Goal: Task Accomplishment & Management: Manage account settings

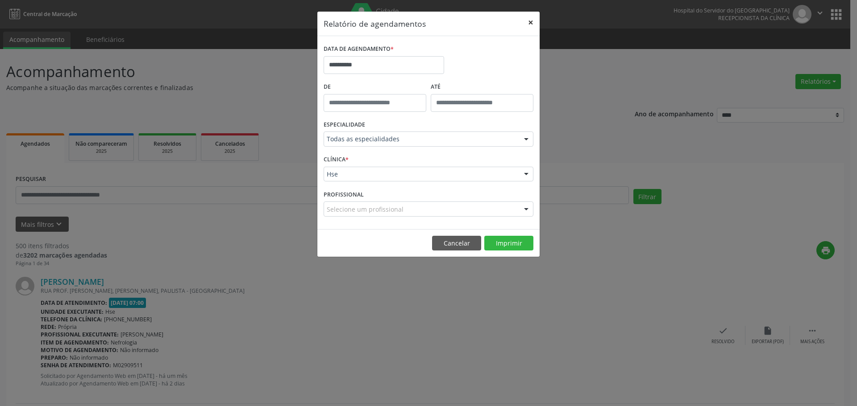
click at [538, 18] on button "×" at bounding box center [530, 23] width 18 height 22
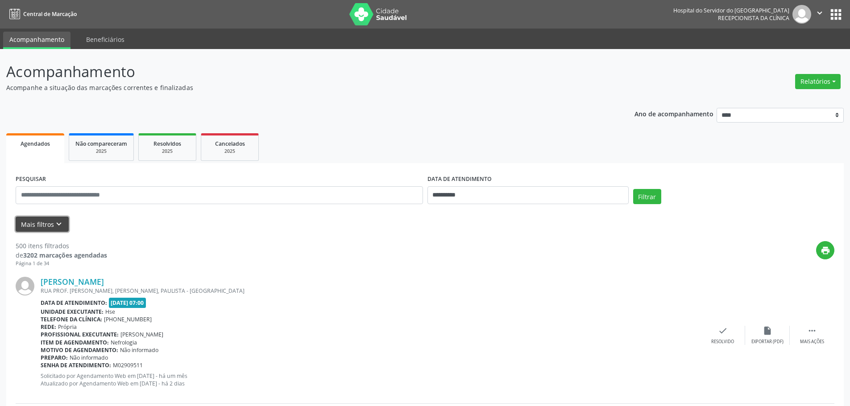
click at [43, 219] on button "Mais filtros keyboard_arrow_down" at bounding box center [42, 225] width 53 height 16
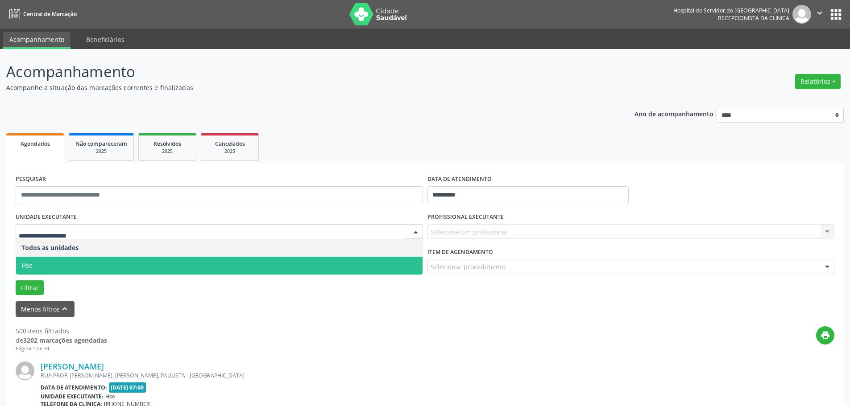
click at [53, 260] on span "Hse" at bounding box center [219, 266] width 406 height 18
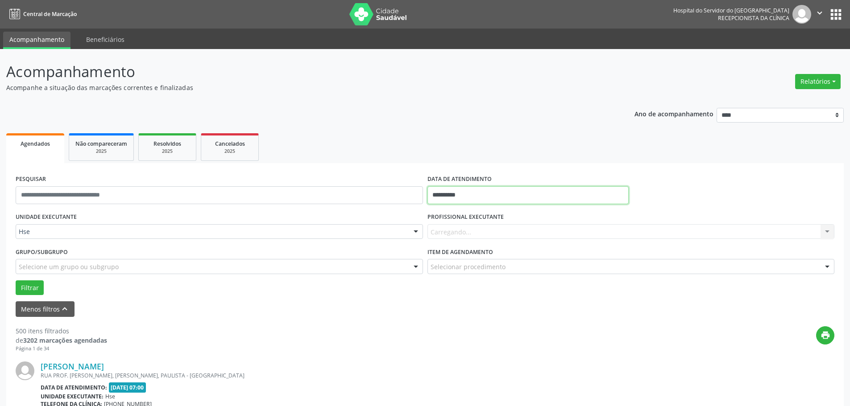
click at [449, 197] on input "**********" at bounding box center [527, 195] width 201 height 18
click at [475, 277] on span "14" at bounding box center [476, 277] width 17 height 17
type input "**********"
click at [475, 277] on span "14" at bounding box center [476, 277] width 17 height 17
click at [26, 290] on button "Filtrar" at bounding box center [30, 288] width 28 height 15
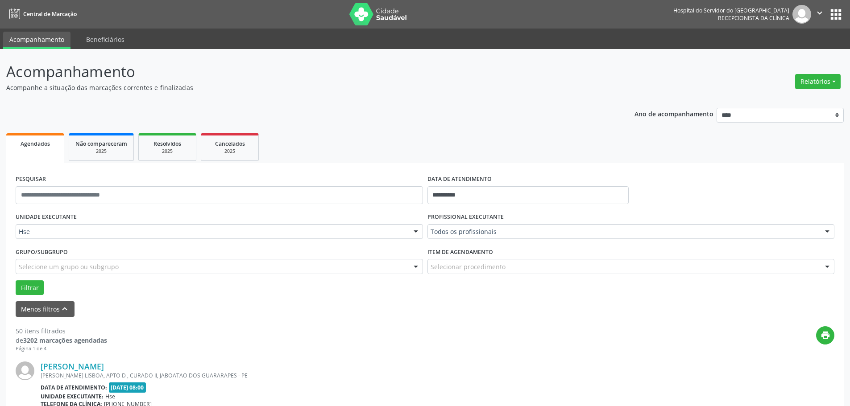
click at [445, 240] on div "PROFISSIONAL EXECUTANTE Todos os profissionais Todos os profissionais [PERSON_N…" at bounding box center [631, 228] width 412 height 35
click at [455, 225] on div "Todos os profissionais" at bounding box center [630, 231] width 407 height 15
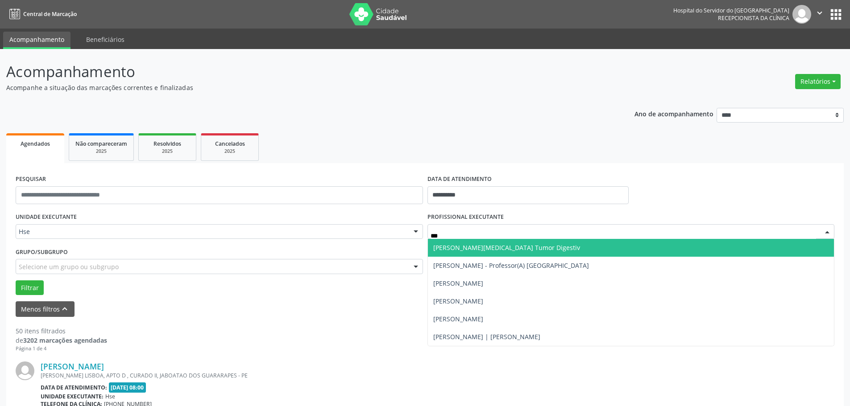
type input "****"
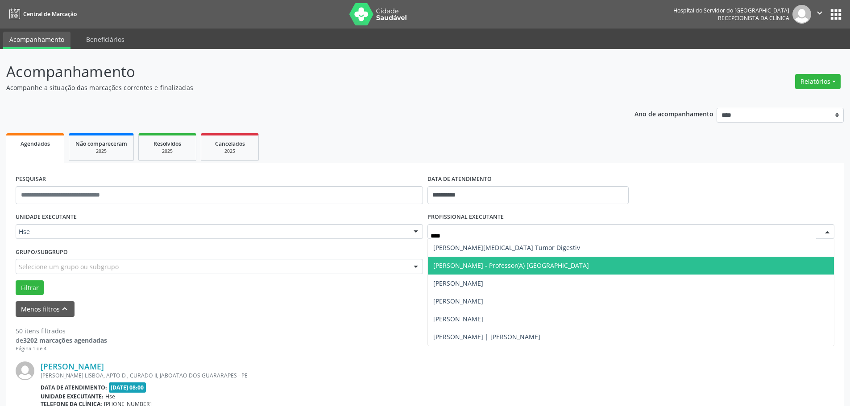
click at [513, 262] on span "[PERSON_NAME] - Professor(A) [GEOGRAPHIC_DATA]" at bounding box center [511, 265] width 156 height 8
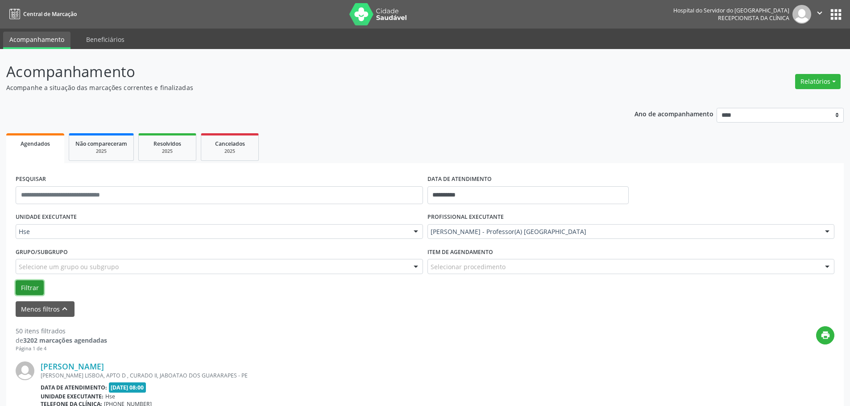
click at [35, 290] on button "Filtrar" at bounding box center [30, 288] width 28 height 15
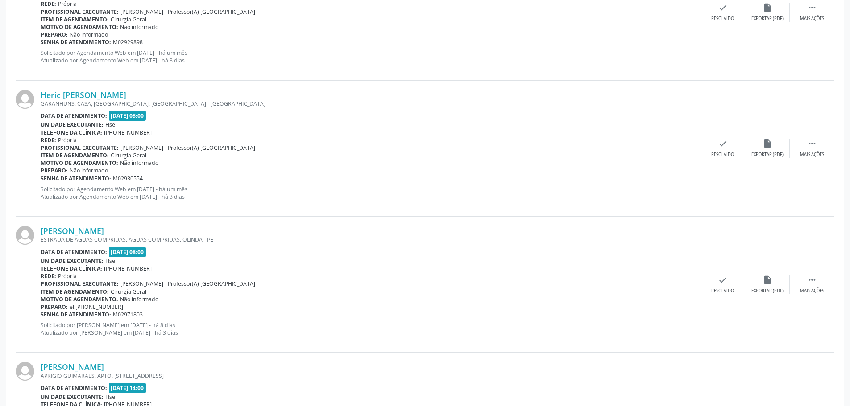
scroll to position [714, 0]
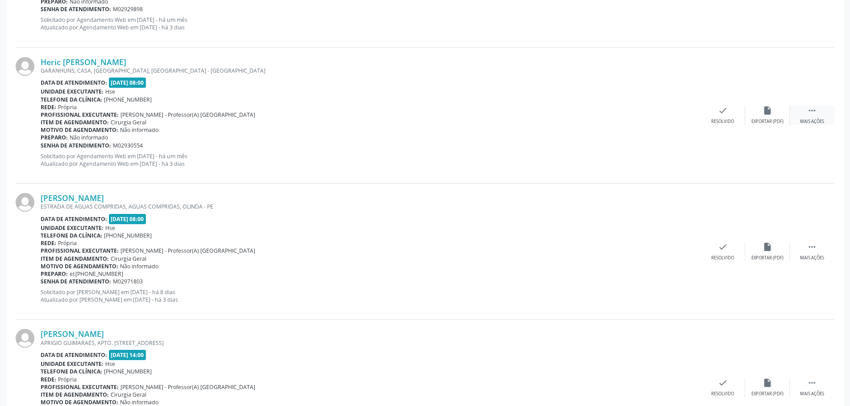
click at [815, 118] on div " Mais ações" at bounding box center [812, 115] width 45 height 19
click at [768, 122] on div "Não compareceu" at bounding box center [767, 122] width 38 height 6
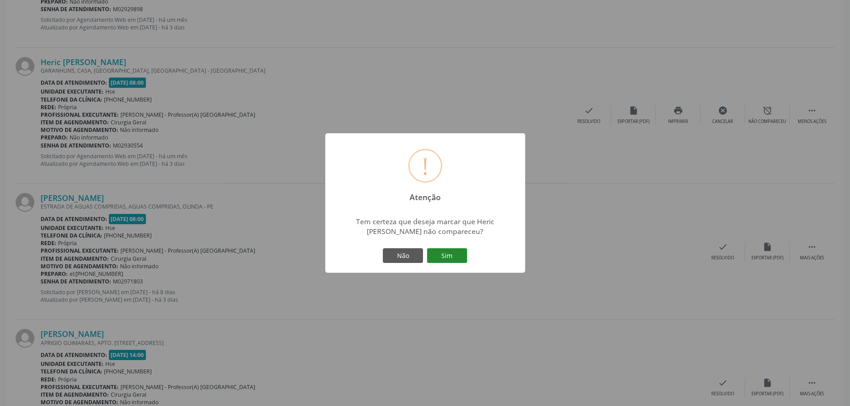
click at [441, 256] on button "Sim" at bounding box center [447, 255] width 40 height 15
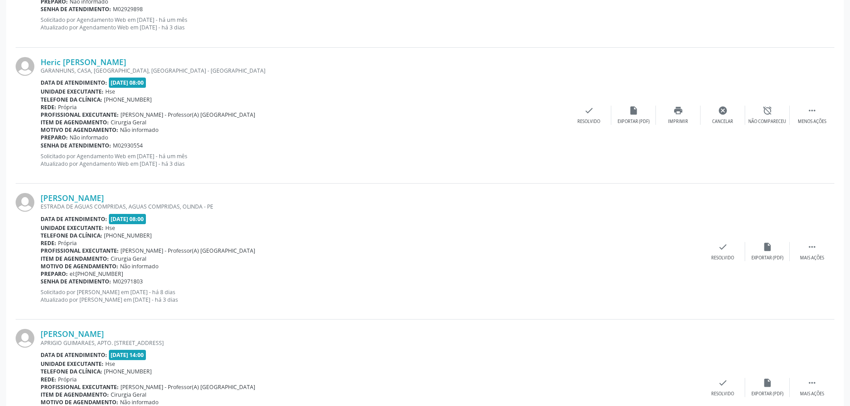
scroll to position [0, 0]
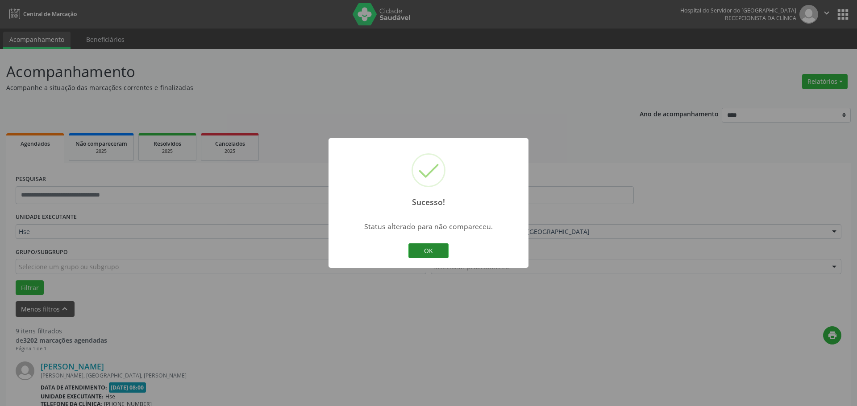
click at [439, 250] on button "OK" at bounding box center [428, 251] width 40 height 15
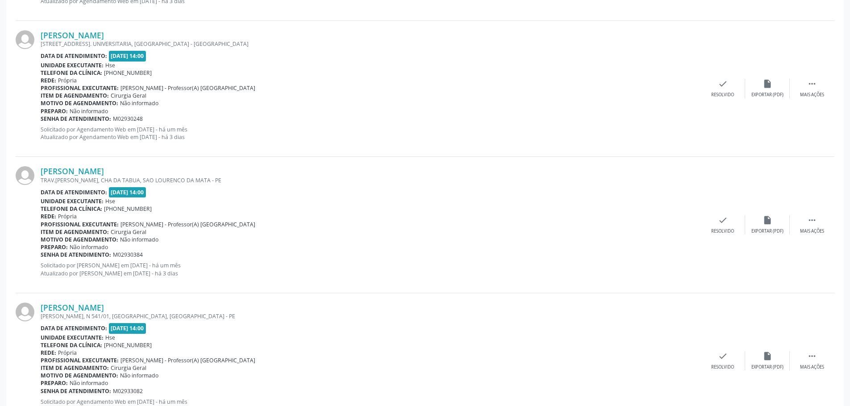
scroll to position [1160, 0]
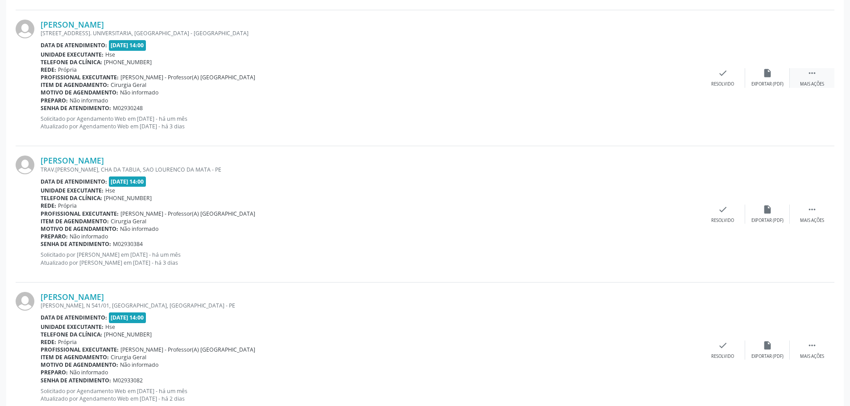
click at [807, 83] on div "Mais ações" at bounding box center [812, 84] width 24 height 6
click at [760, 83] on div "Não compareceu" at bounding box center [767, 84] width 38 height 6
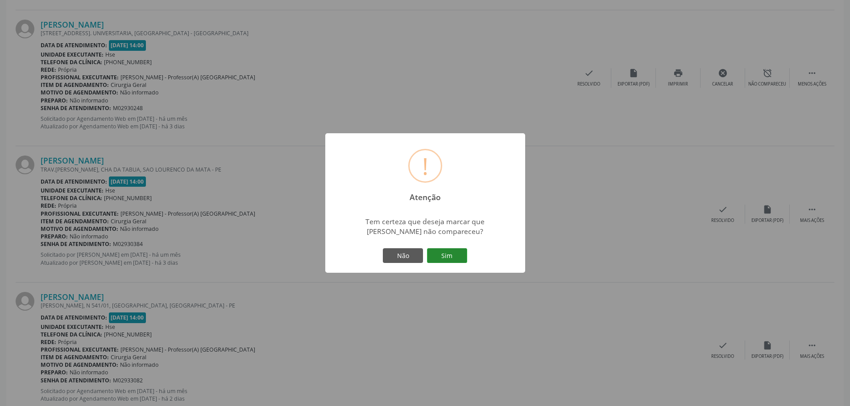
click at [459, 251] on button "Sim" at bounding box center [447, 255] width 40 height 15
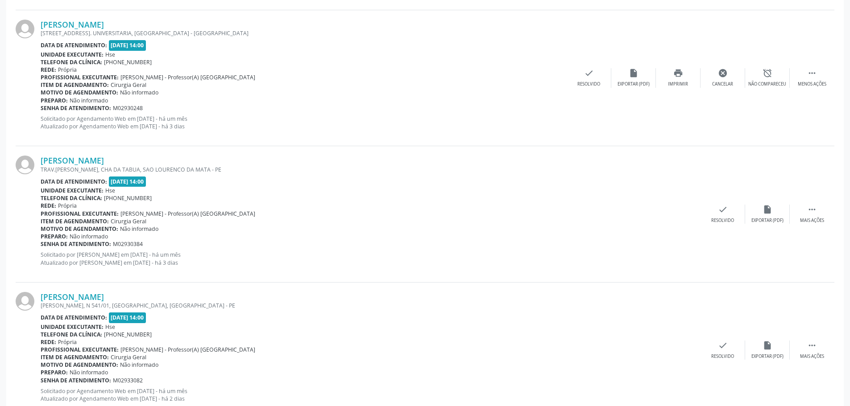
scroll to position [0, 0]
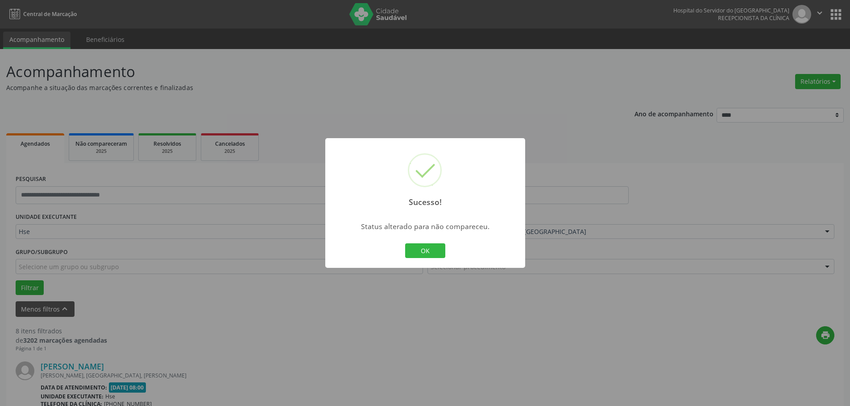
click at [412, 242] on div "OK Cancel" at bounding box center [425, 251] width 44 height 19
click at [430, 247] on button "OK" at bounding box center [425, 251] width 40 height 15
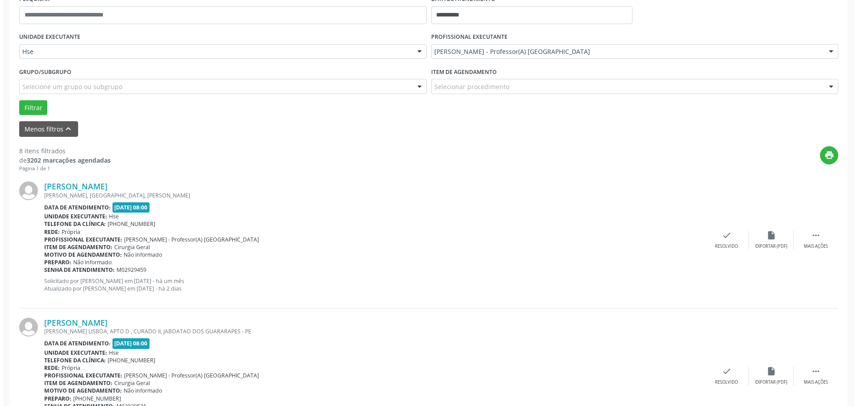
scroll to position [223, 0]
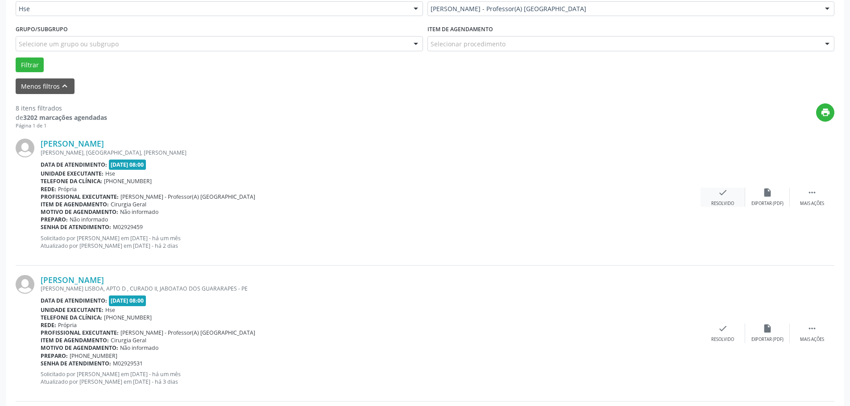
click at [715, 197] on div "check Resolvido" at bounding box center [722, 197] width 45 height 19
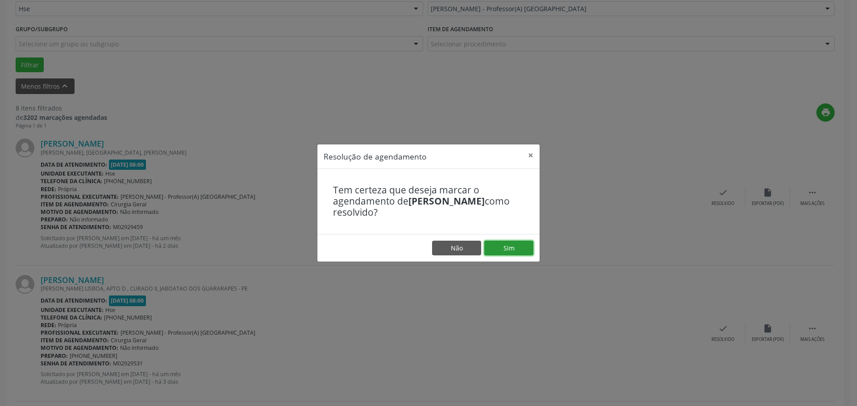
click at [528, 246] on button "Sim" at bounding box center [508, 248] width 49 height 15
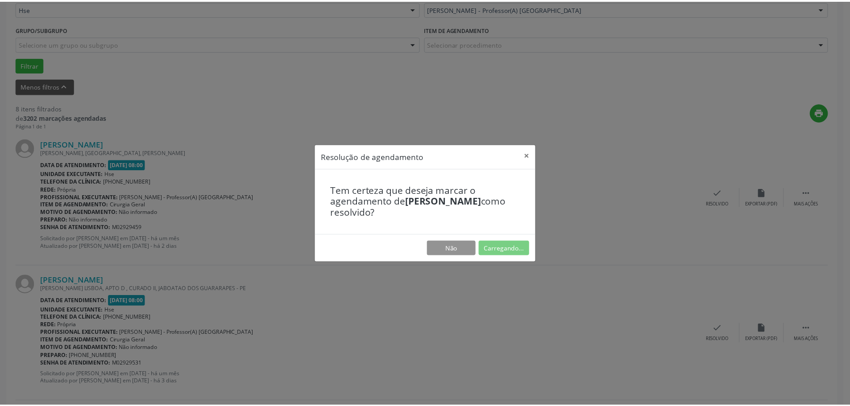
scroll to position [0, 0]
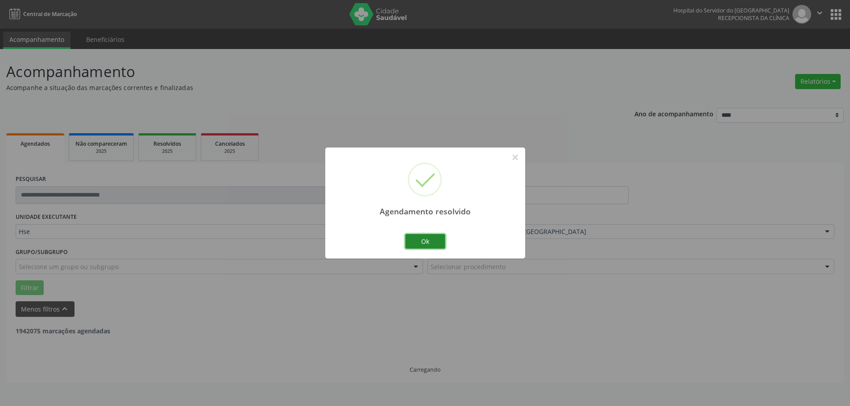
click at [439, 244] on button "Ok" at bounding box center [425, 241] width 40 height 15
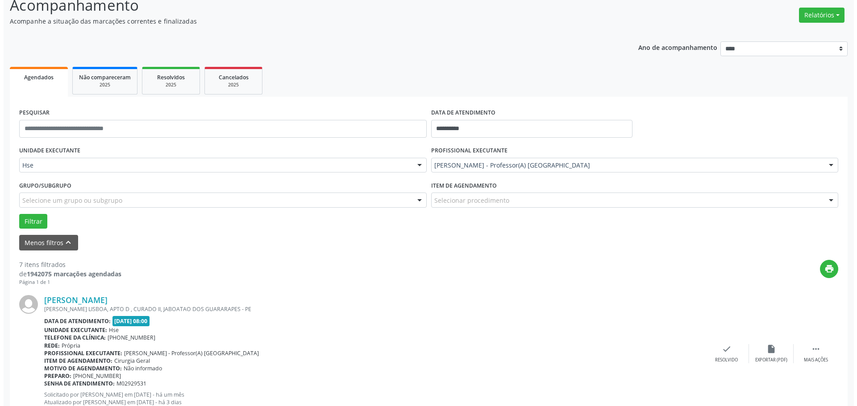
scroll to position [223, 0]
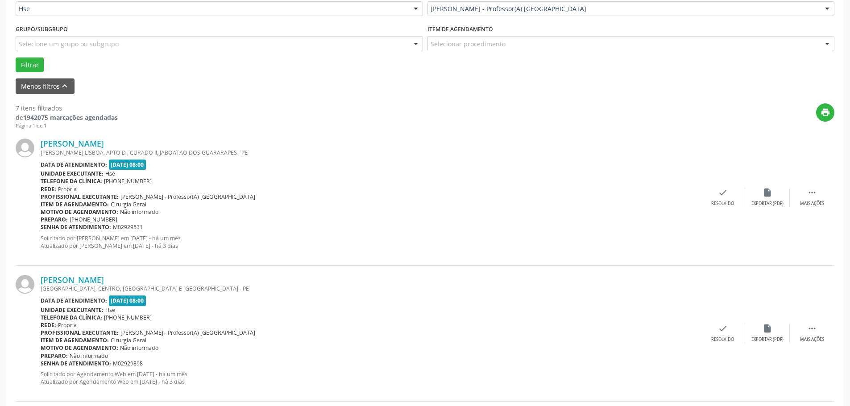
click at [723, 208] on div "[PERSON_NAME] [PERSON_NAME], APTO D , CURADO II, JABOATAO DOS GUARARAPES - PE D…" at bounding box center [425, 197] width 819 height 136
click at [722, 199] on div "check Resolvido" at bounding box center [722, 197] width 45 height 19
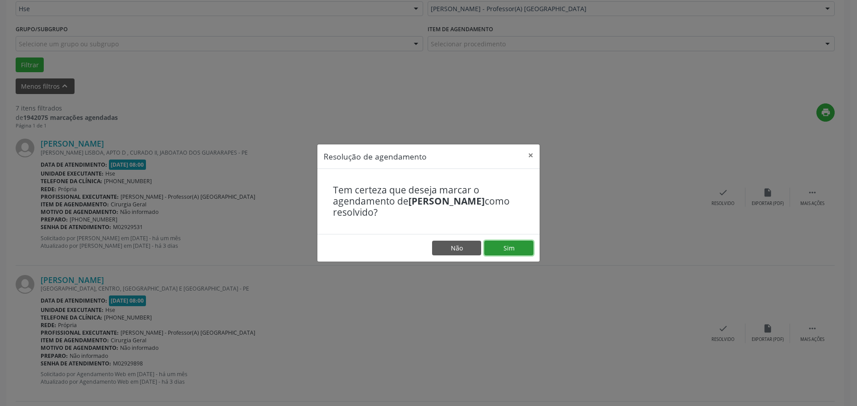
click at [507, 252] on button "Sim" at bounding box center [508, 248] width 49 height 15
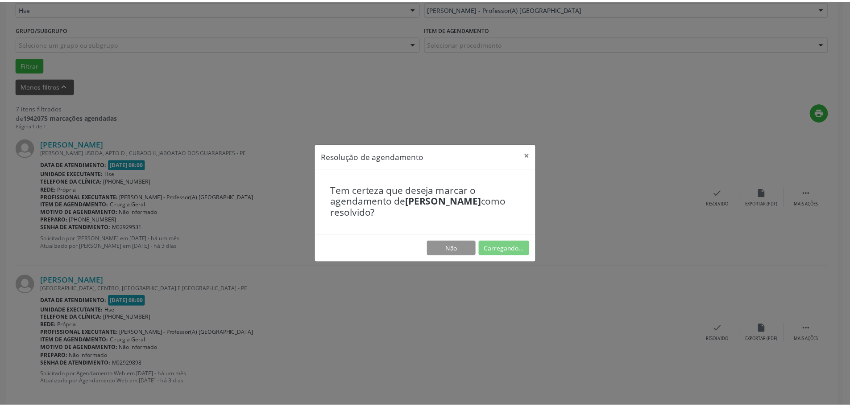
scroll to position [0, 0]
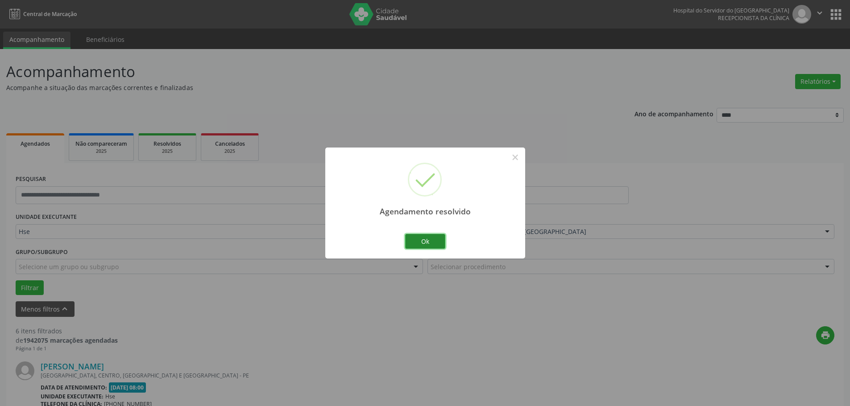
click at [430, 239] on button "Ok" at bounding box center [425, 241] width 40 height 15
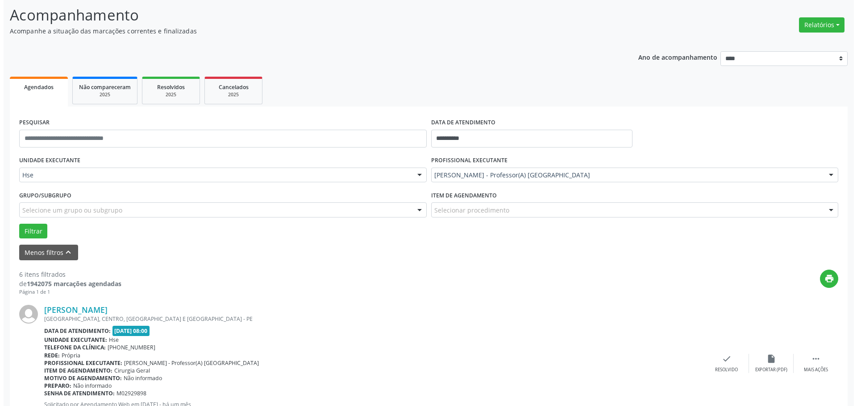
scroll to position [178, 0]
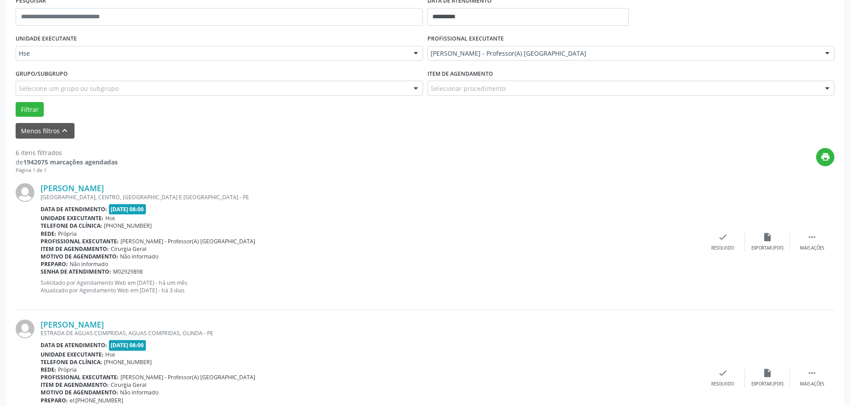
click at [716, 232] on div "[PERSON_NAME] [GEOGRAPHIC_DATA], [GEOGRAPHIC_DATA], [GEOGRAPHIC_DATA] E [GEOGRA…" at bounding box center [425, 242] width 819 height 136
click at [721, 242] on icon "check" at bounding box center [723, 237] width 10 height 10
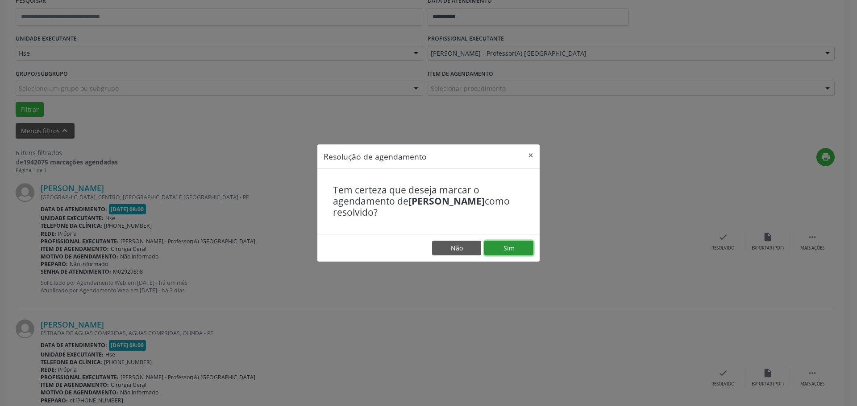
click at [527, 250] on button "Sim" at bounding box center [508, 248] width 49 height 15
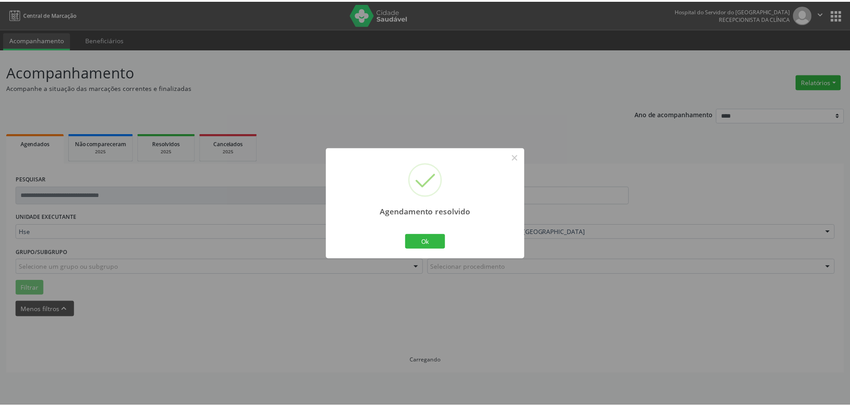
scroll to position [0, 0]
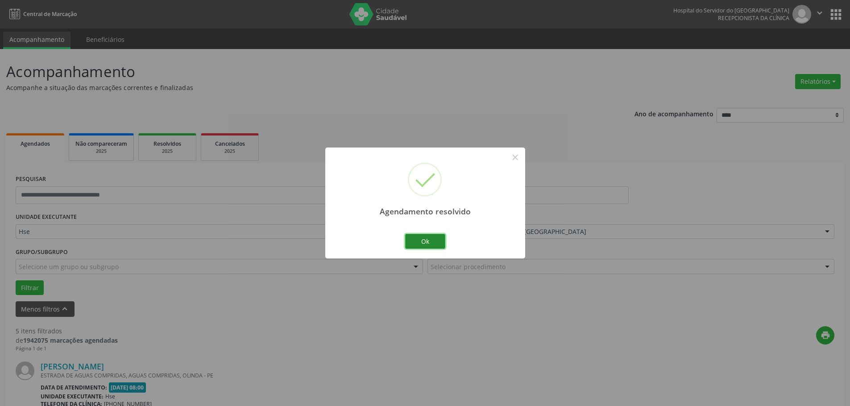
click at [428, 248] on button "Ok" at bounding box center [425, 241] width 40 height 15
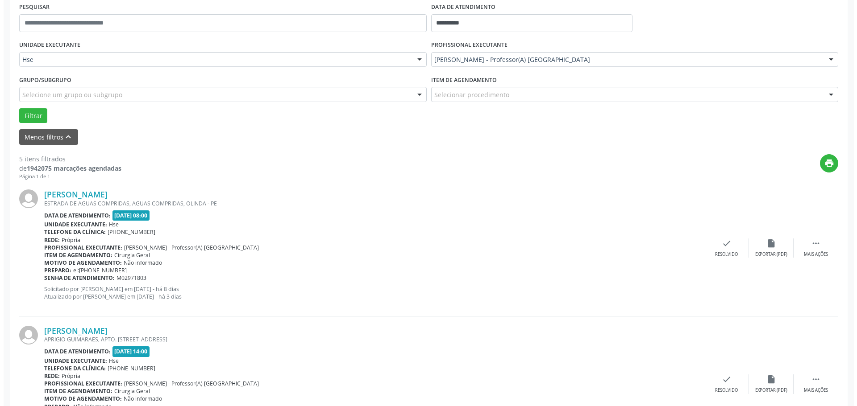
scroll to position [178, 0]
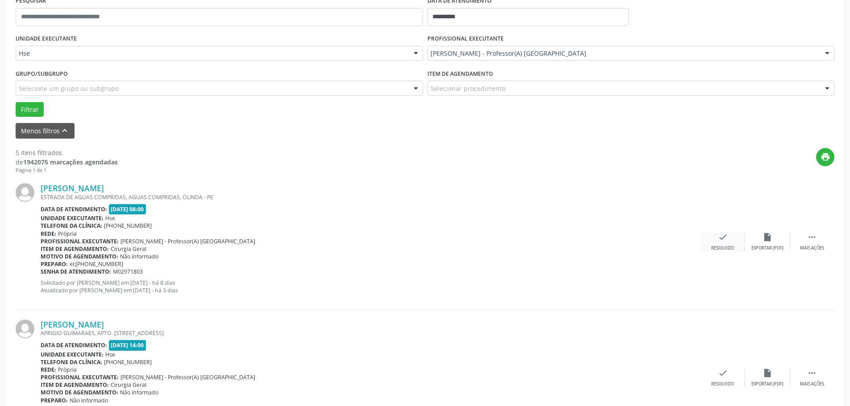
click at [718, 247] on div "Resolvido" at bounding box center [722, 248] width 23 height 6
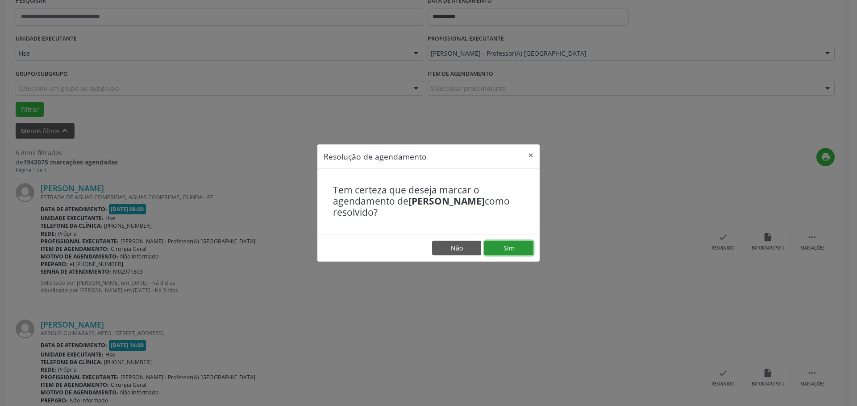
click at [503, 248] on button "Sim" at bounding box center [508, 248] width 49 height 15
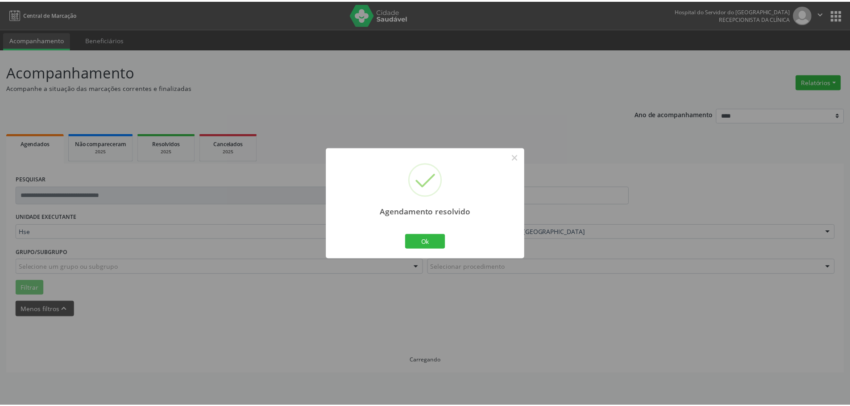
scroll to position [0, 0]
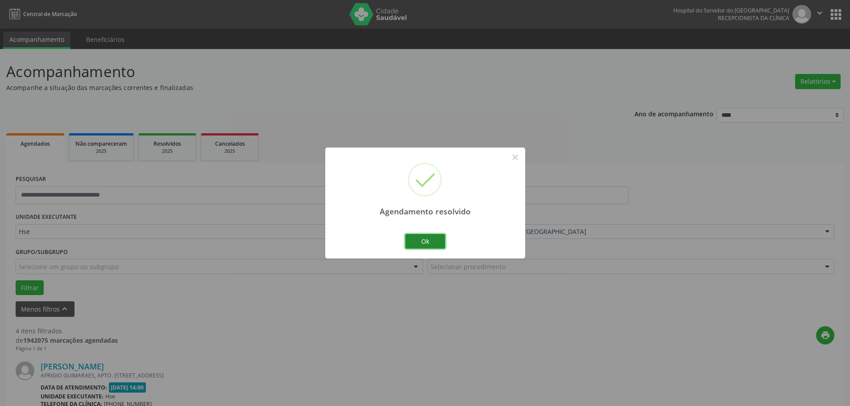
click at [442, 241] on button "Ok" at bounding box center [425, 241] width 40 height 15
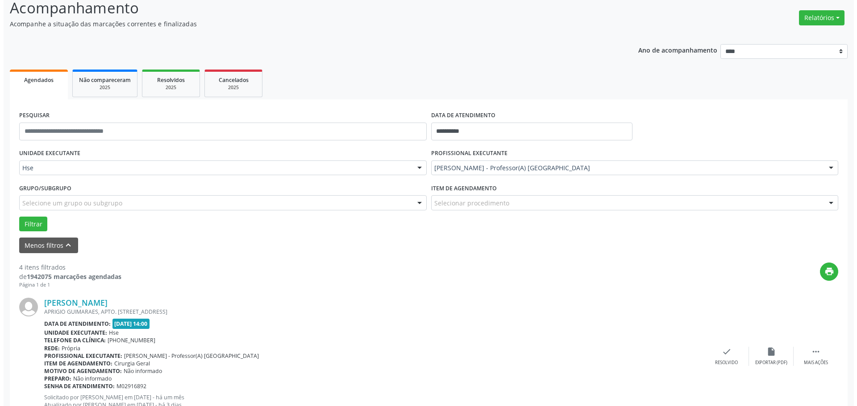
scroll to position [223, 0]
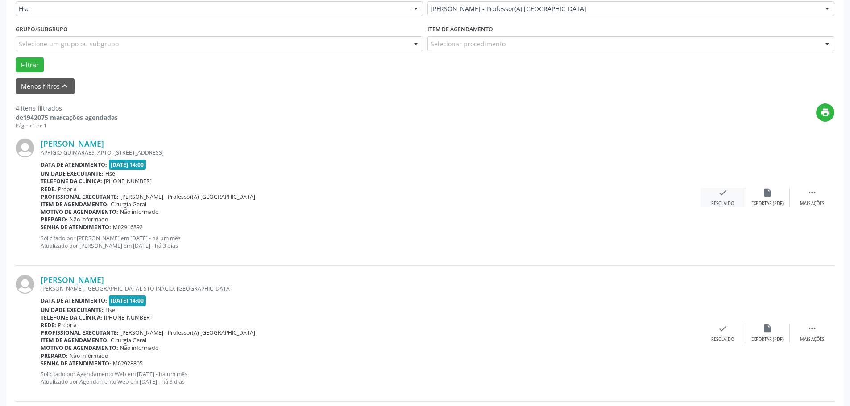
click at [722, 198] on div "check Resolvido" at bounding box center [722, 197] width 45 height 19
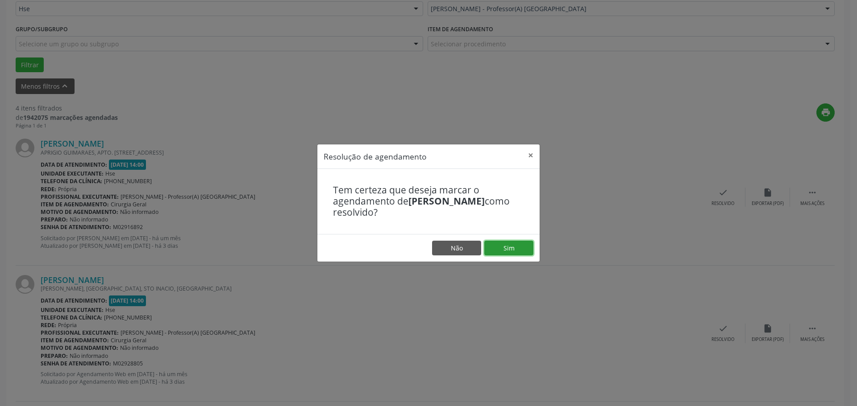
click at [515, 248] on button "Sim" at bounding box center [508, 248] width 49 height 15
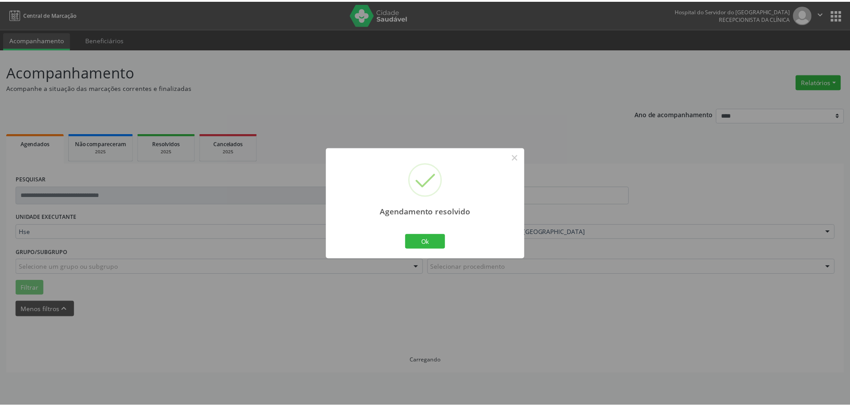
scroll to position [0, 0]
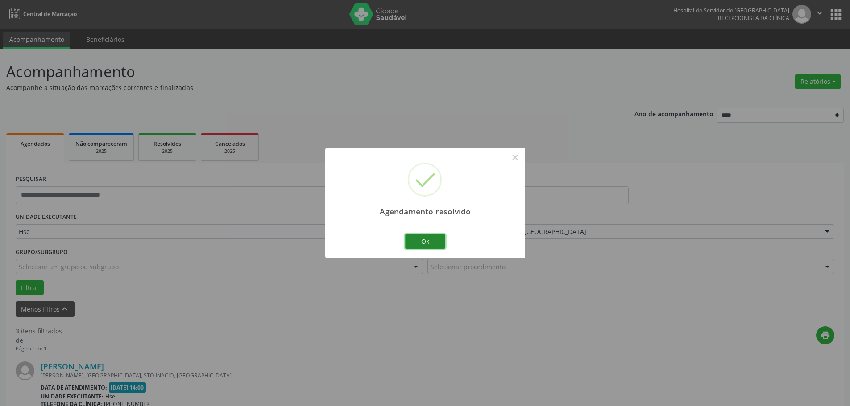
click at [428, 242] on button "Ok" at bounding box center [425, 241] width 40 height 15
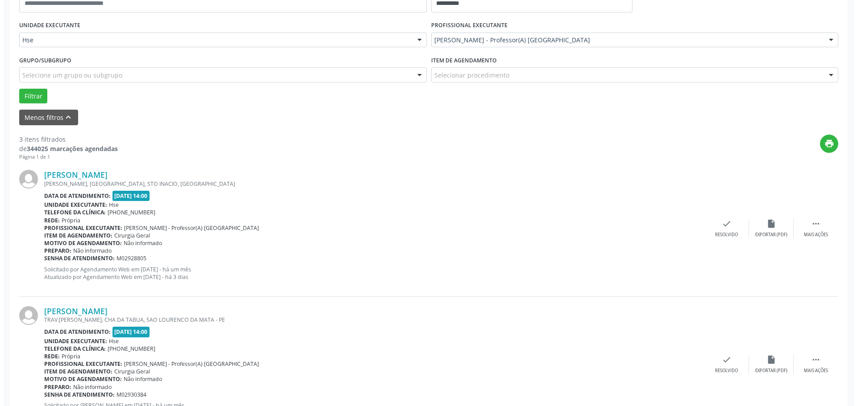
scroll to position [223, 0]
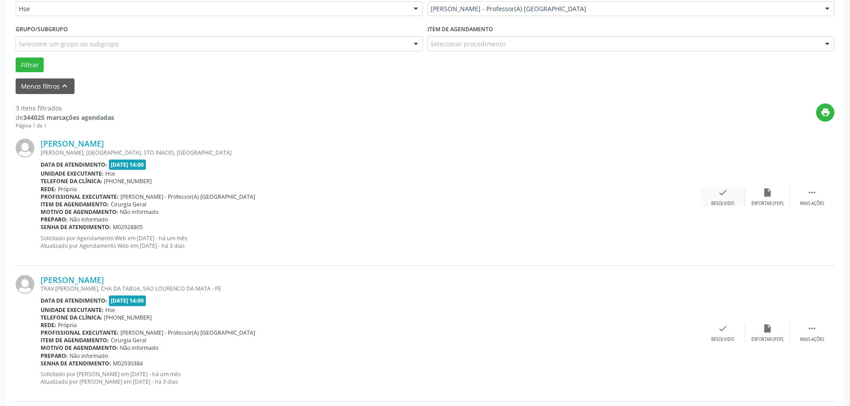
click at [715, 190] on div "check Resolvido" at bounding box center [722, 197] width 45 height 19
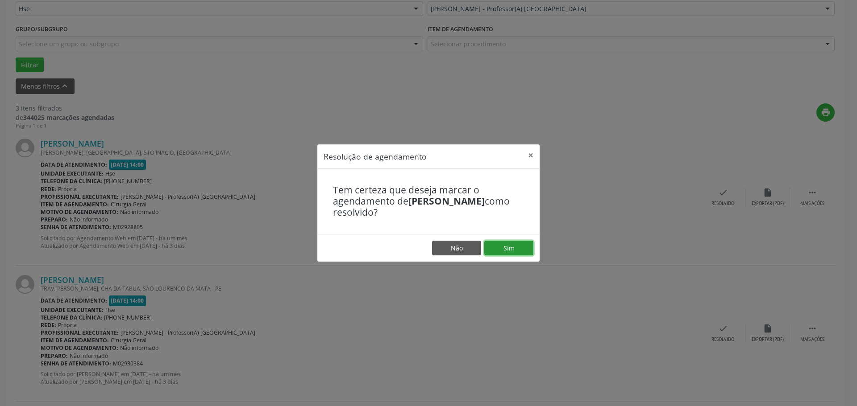
click at [514, 245] on button "Sim" at bounding box center [508, 248] width 49 height 15
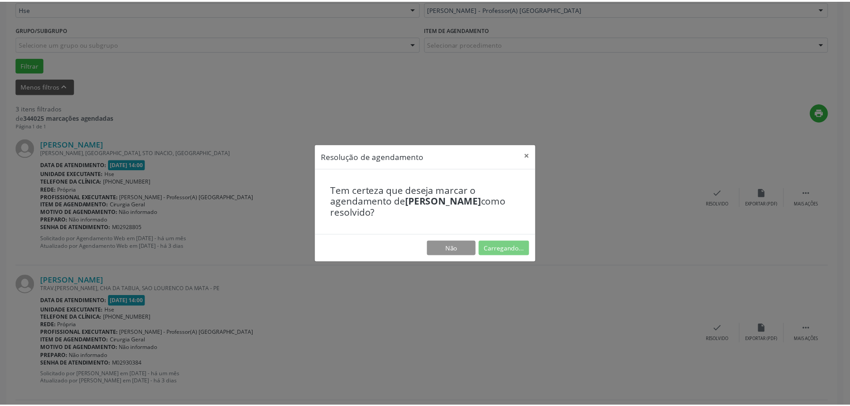
scroll to position [0, 0]
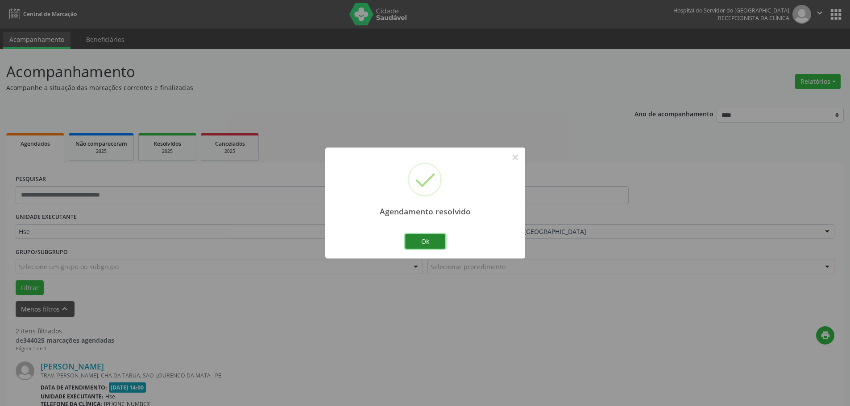
click at [424, 246] on button "Ok" at bounding box center [425, 241] width 40 height 15
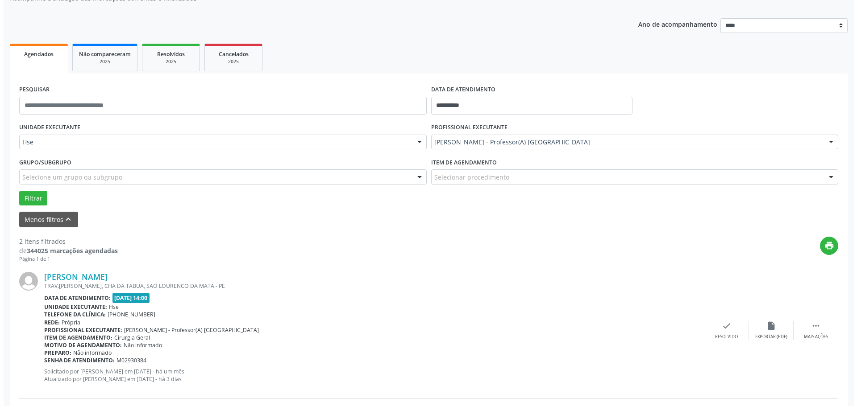
scroll to position [178, 0]
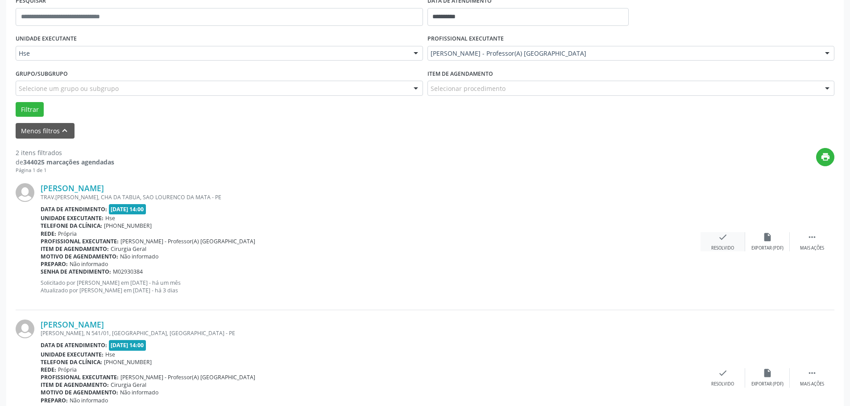
click at [712, 244] on div "check Resolvido" at bounding box center [722, 241] width 45 height 19
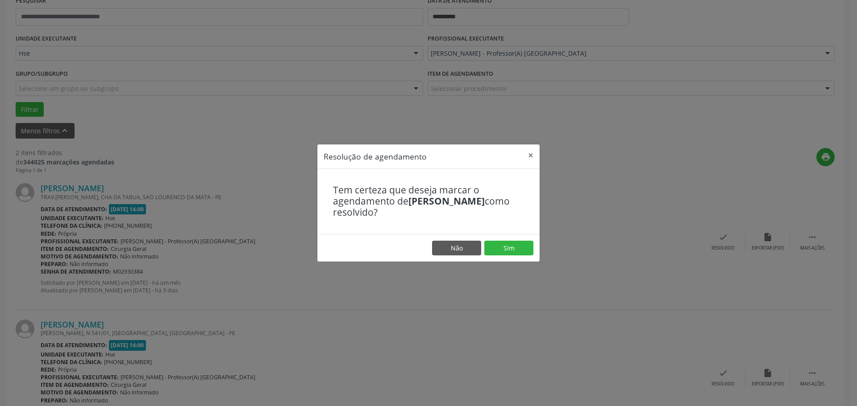
click at [504, 239] on footer "Não Sim" at bounding box center [428, 248] width 222 height 28
click at [501, 246] on button "Sim" at bounding box center [508, 248] width 49 height 15
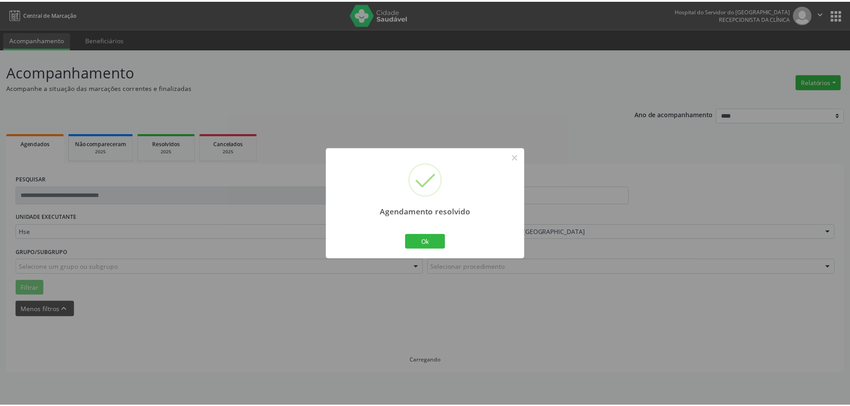
scroll to position [0, 0]
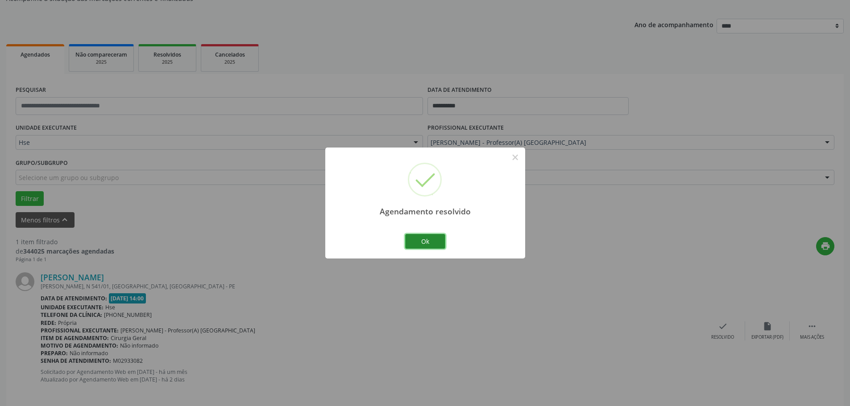
click at [436, 237] on button "Ok" at bounding box center [425, 241] width 40 height 15
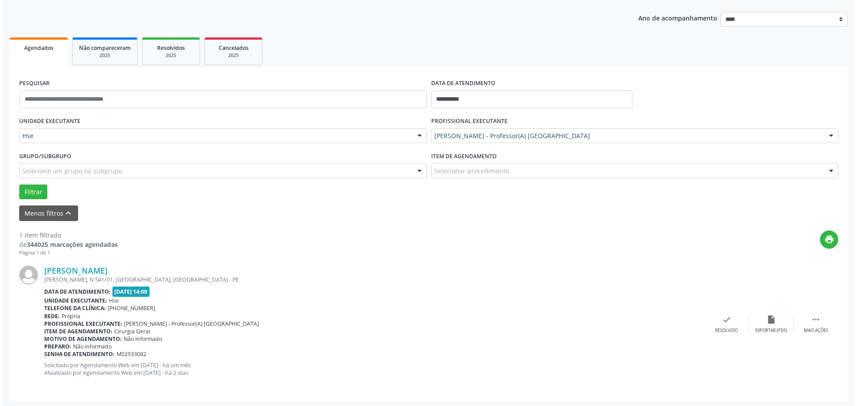
scroll to position [98, 0]
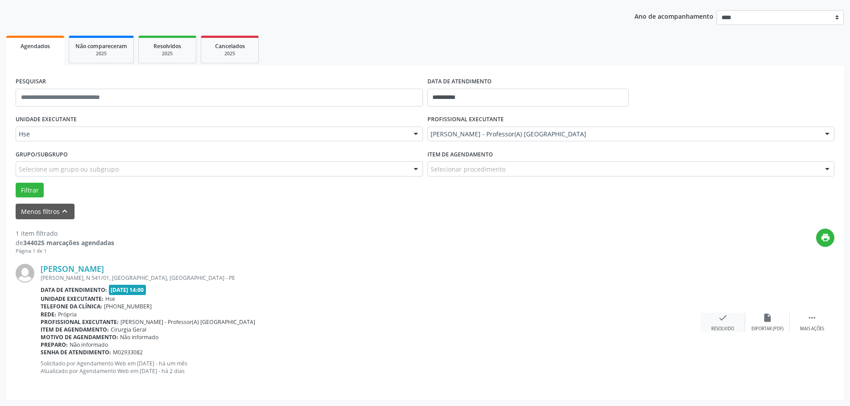
click at [724, 318] on icon "check" at bounding box center [723, 318] width 10 height 10
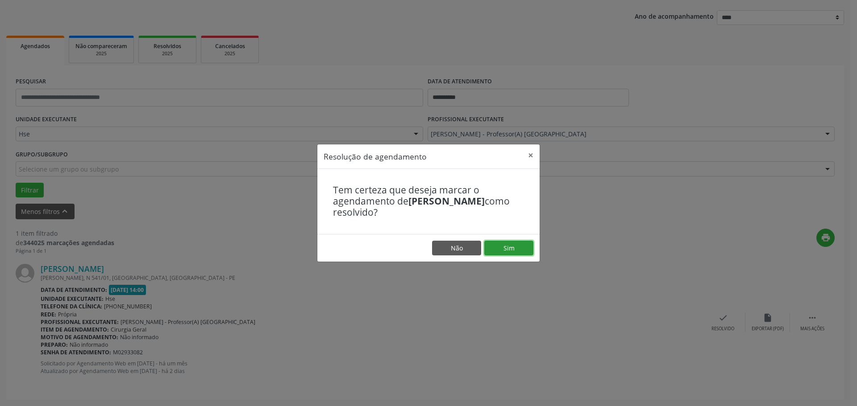
click at [514, 250] on button "Sim" at bounding box center [508, 248] width 49 height 15
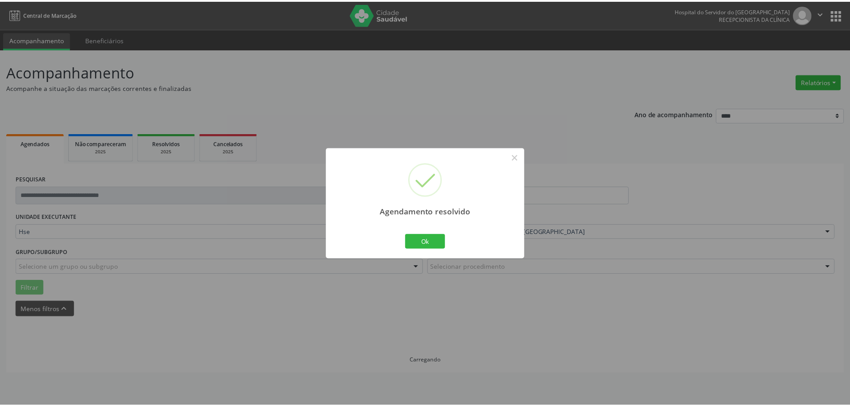
scroll to position [0, 0]
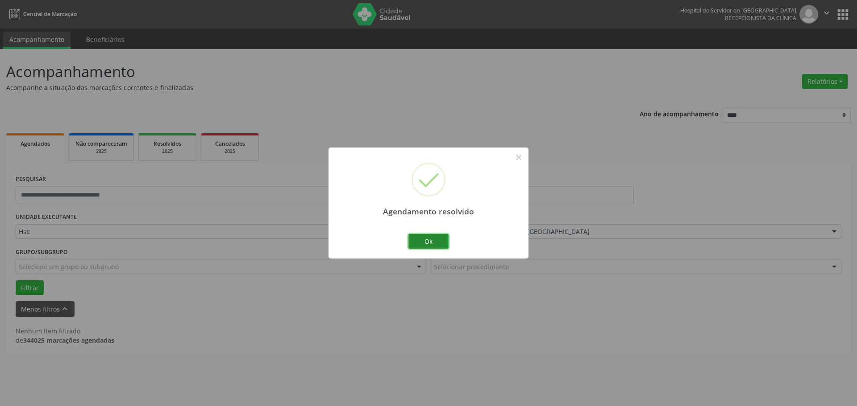
click at [435, 243] on button "Ok" at bounding box center [428, 241] width 40 height 15
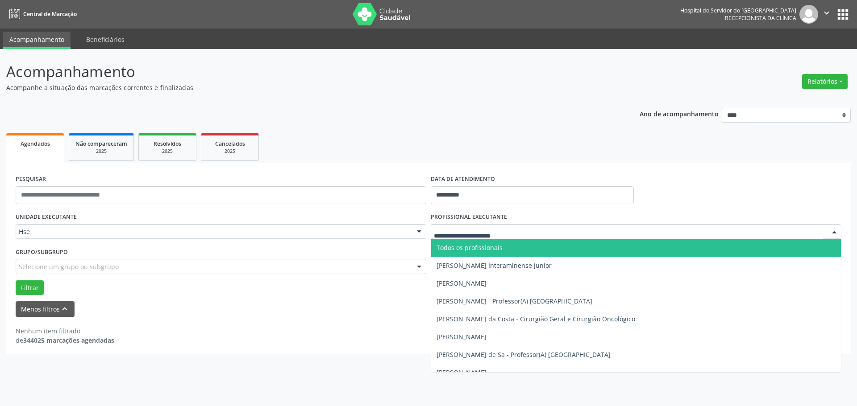
click at [532, 248] on span "Todos os profissionais" at bounding box center [636, 248] width 410 height 18
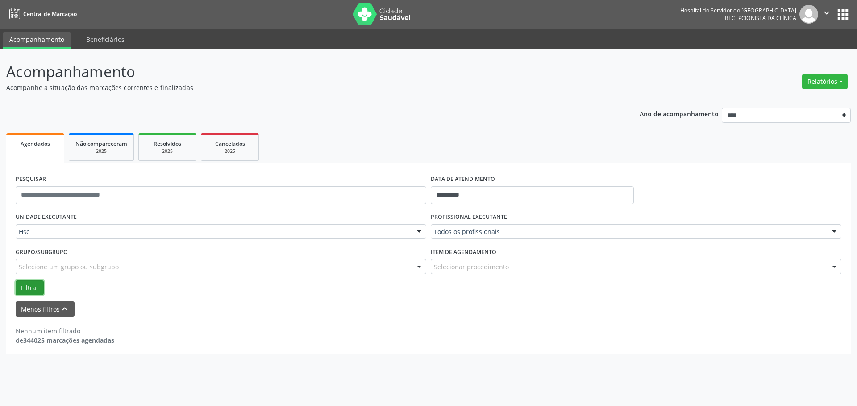
click at [43, 286] on button "Filtrar" at bounding box center [30, 288] width 28 height 15
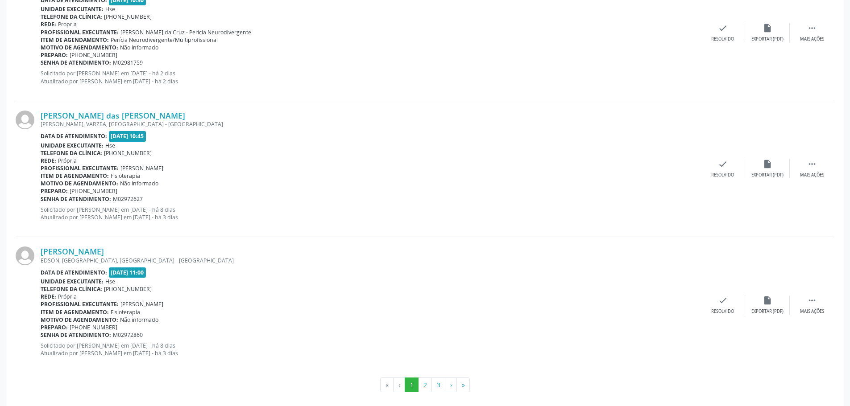
scroll to position [2031, 0]
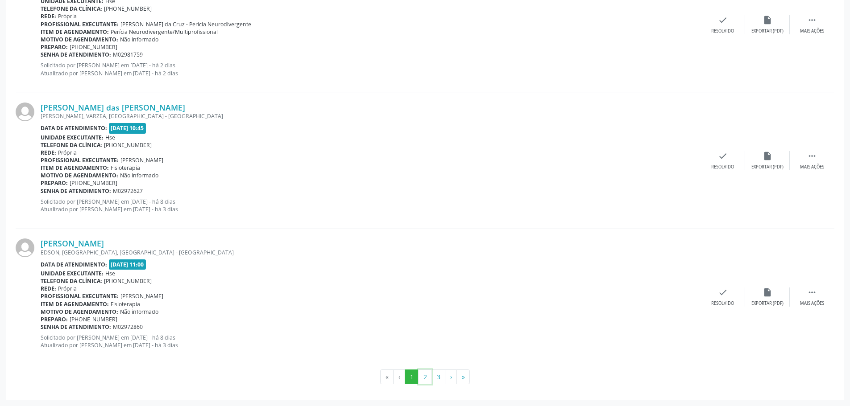
click at [428, 378] on button "2" at bounding box center [425, 377] width 14 height 15
click at [437, 378] on button "3" at bounding box center [438, 377] width 14 height 15
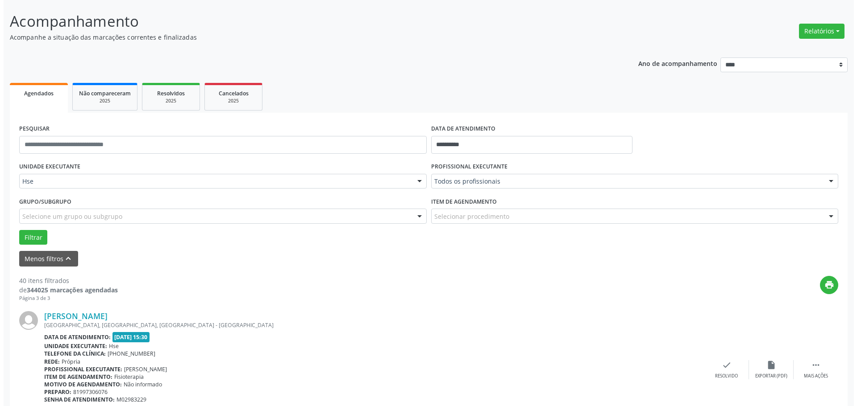
scroll to position [0, 0]
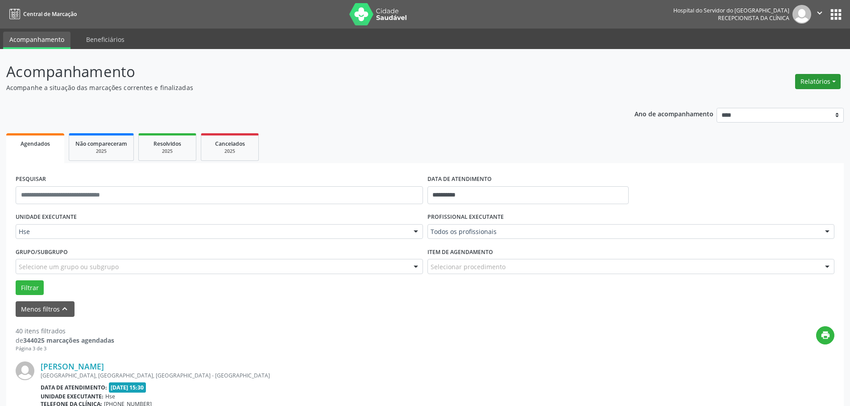
click at [830, 79] on button "Relatórios" at bounding box center [818, 81] width 46 height 15
click at [778, 101] on link "Agendamentos" at bounding box center [793, 101] width 96 height 12
select select "*"
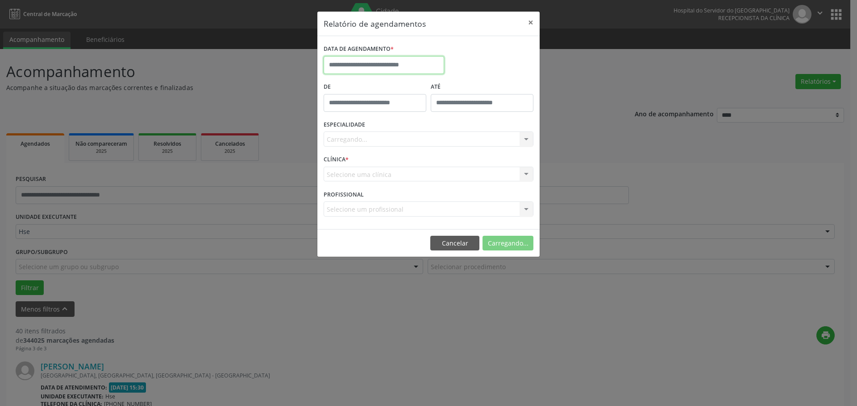
click at [386, 60] on input "text" at bounding box center [383, 65] width 120 height 18
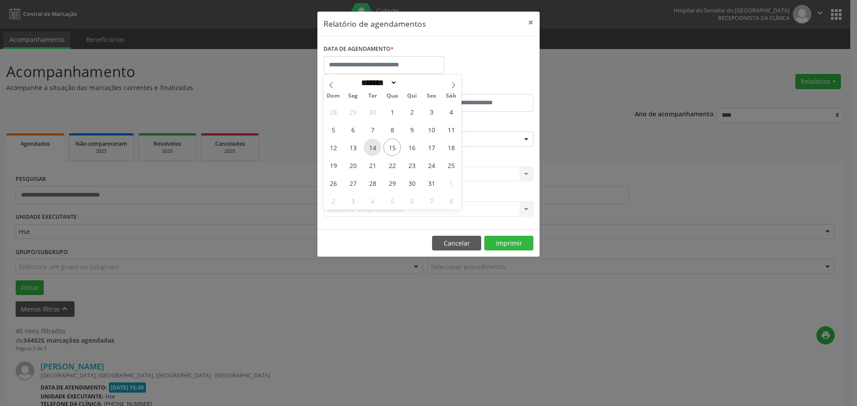
click at [372, 150] on span "14" at bounding box center [372, 147] width 17 height 17
type input "**********"
click at [372, 150] on span "14" at bounding box center [372, 147] width 17 height 17
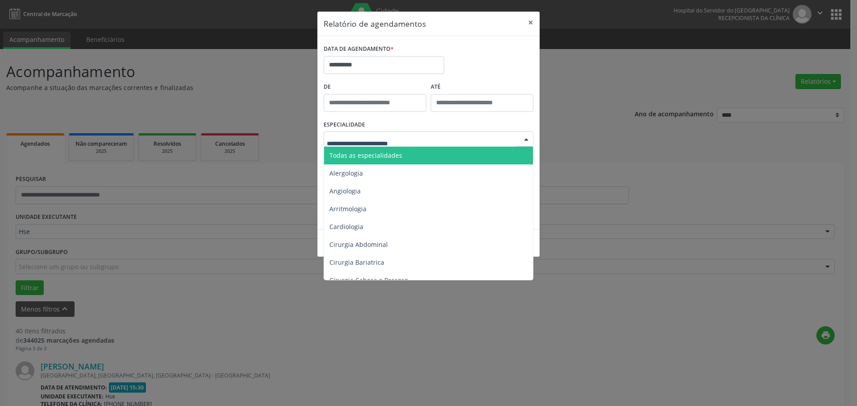
click at [361, 155] on span "Todas as especialidades" at bounding box center [365, 155] width 73 height 8
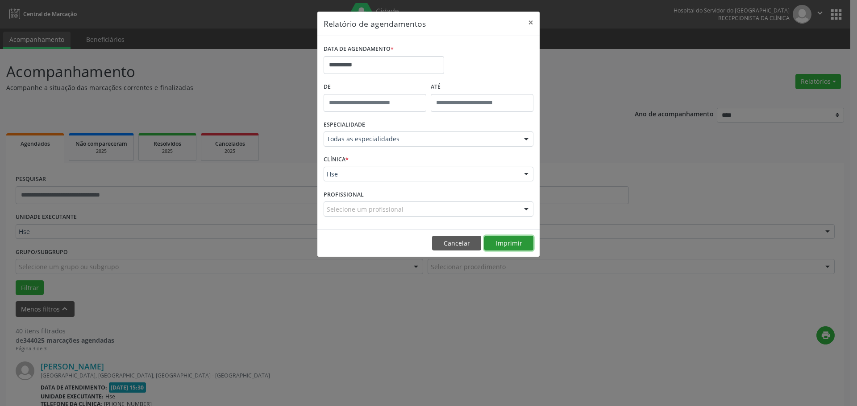
click at [498, 240] on button "Imprimir" at bounding box center [508, 243] width 49 height 15
